Goal: Transaction & Acquisition: Purchase product/service

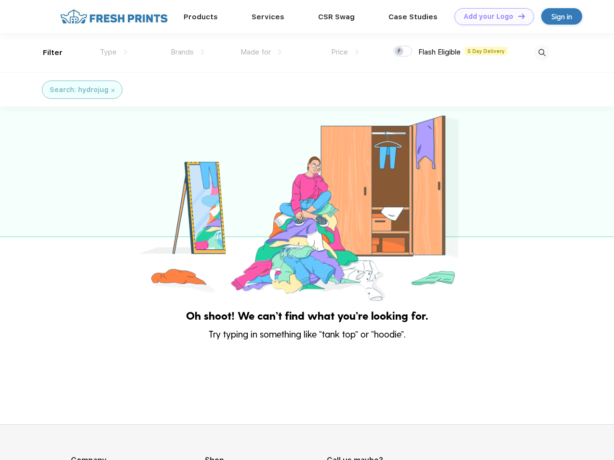
scroll to position [0, 0]
click at [491, 16] on link "Add your Logo Design Tool" at bounding box center [495, 16] width 80 height 17
click at [0, 0] on div "Design Tool" at bounding box center [0, 0] width 0 height 0
click at [517, 16] on link "Add your Logo Design Tool" at bounding box center [495, 16] width 80 height 17
click at [46, 53] on div "Filter" at bounding box center [53, 52] width 20 height 11
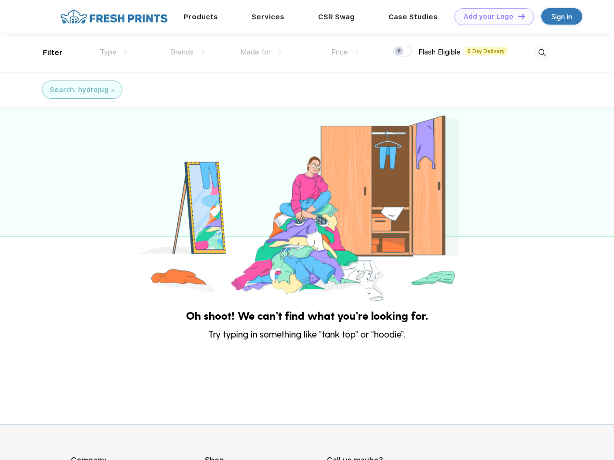
click at [114, 52] on span "Type" at bounding box center [108, 52] width 17 height 9
click at [188, 52] on span "Brands" at bounding box center [182, 52] width 23 height 9
click at [261, 52] on span "Made for" at bounding box center [256, 52] width 30 height 9
click at [345, 52] on span "Price" at bounding box center [339, 52] width 17 height 9
click at [403, 52] on div at bounding box center [403, 51] width 19 height 11
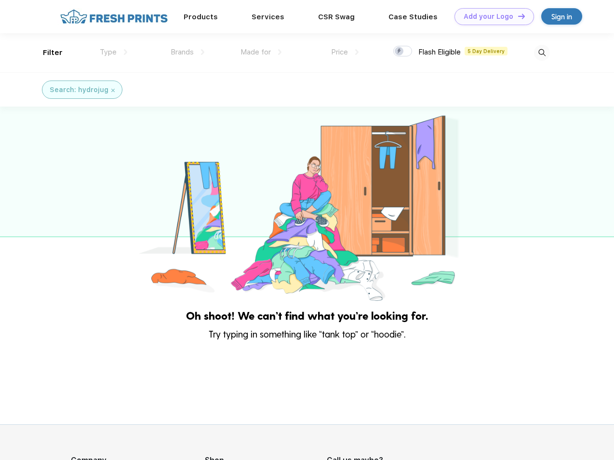
click at [400, 52] on input "checkbox" at bounding box center [397, 48] width 6 height 6
click at [542, 53] on img at bounding box center [542, 53] width 16 height 16
